Goal: Check status: Check status

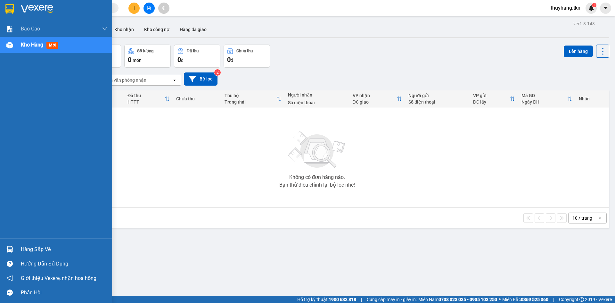
click at [16, 251] on div "Hàng sắp về" at bounding box center [56, 249] width 112 height 14
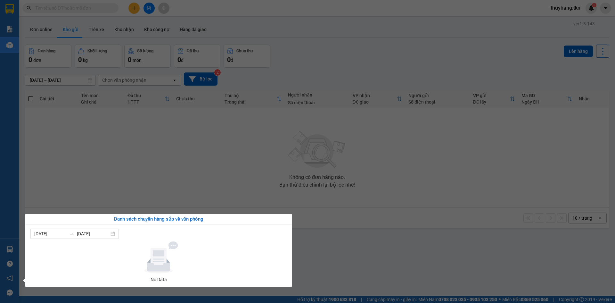
click at [91, 30] on section "Kết quả tìm kiếm ( 0 ) Bộ lọc No Data thuyhang.tkn 1 Báo cáo Mẫu 1: Báo cáo dòn…" at bounding box center [307, 151] width 615 height 303
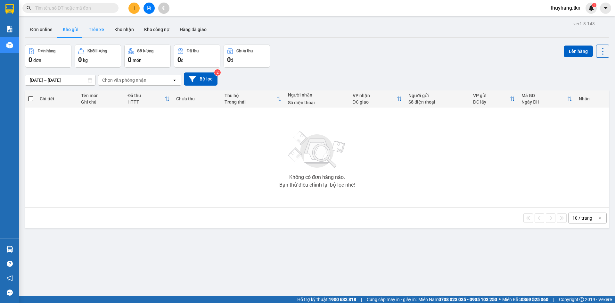
click at [93, 29] on button "Trên xe" at bounding box center [97, 29] width 26 height 15
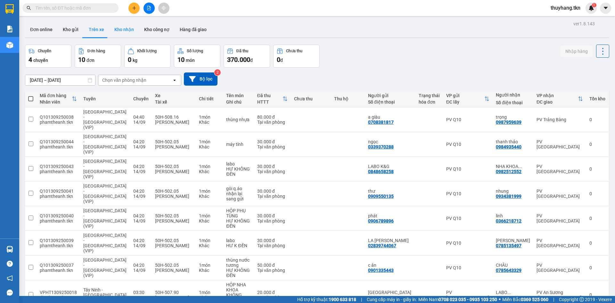
click at [120, 36] on button "Kho nhận" at bounding box center [124, 29] width 30 height 15
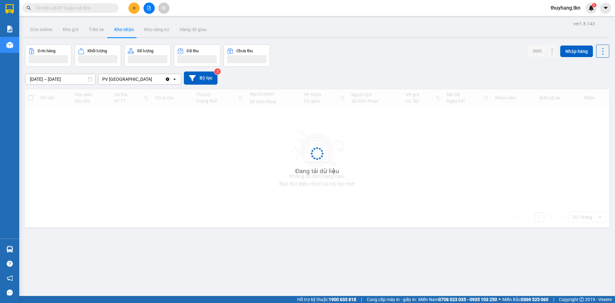
type input "[DATE] – [DATE]"
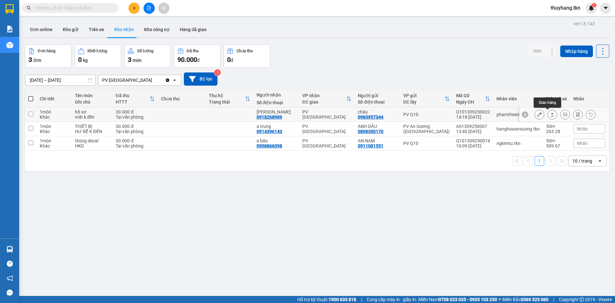
click at [550, 115] on icon at bounding box center [552, 114] width 4 height 4
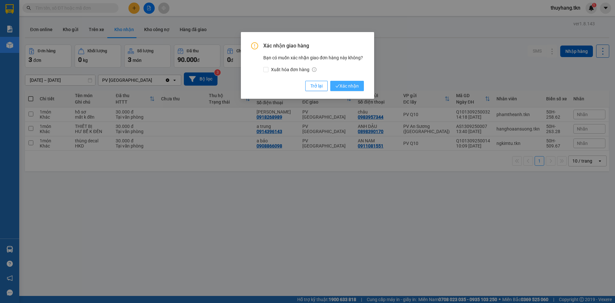
click at [349, 84] on span "Xác nhận" at bounding box center [347, 85] width 23 height 7
